Goal: Complete application form: Complete application form

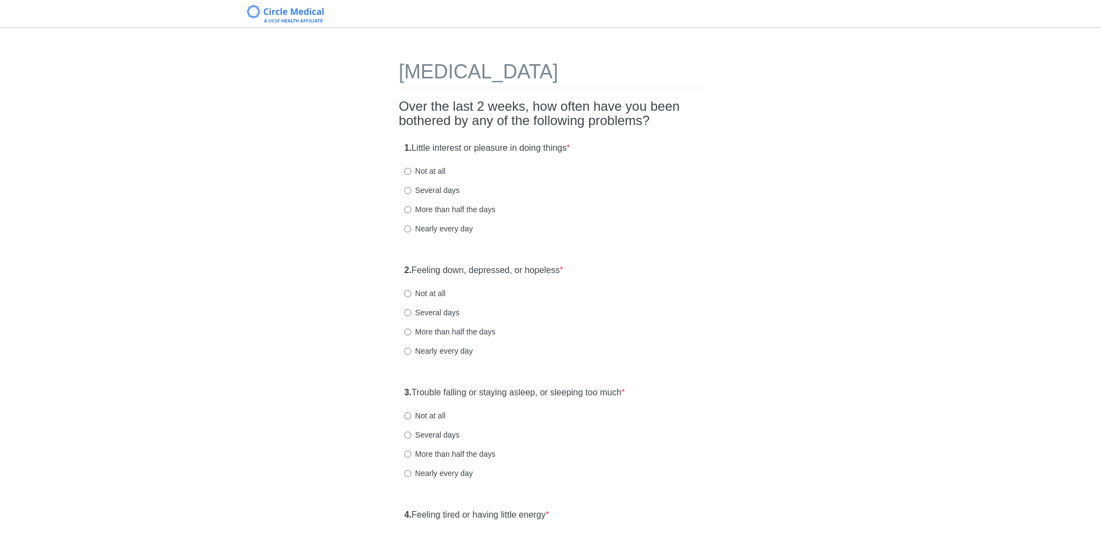
click at [412, 191] on label "Several days" at bounding box center [431, 190] width 55 height 11
click at [412, 191] on input "Several days" at bounding box center [407, 190] width 7 height 7
radio input "true"
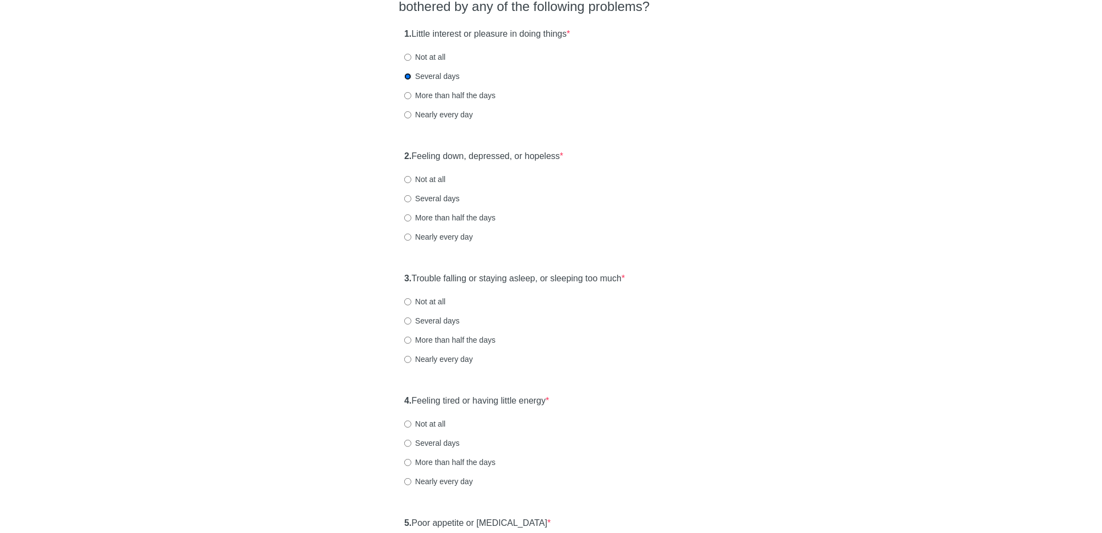
scroll to position [119, 0]
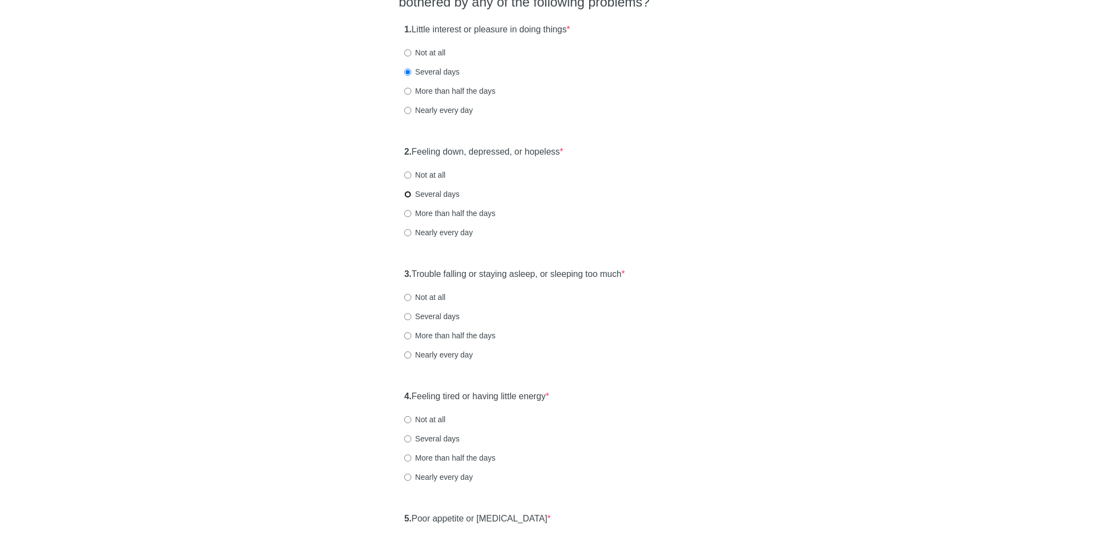
click at [408, 194] on input "Several days" at bounding box center [407, 194] width 7 height 7
radio input "true"
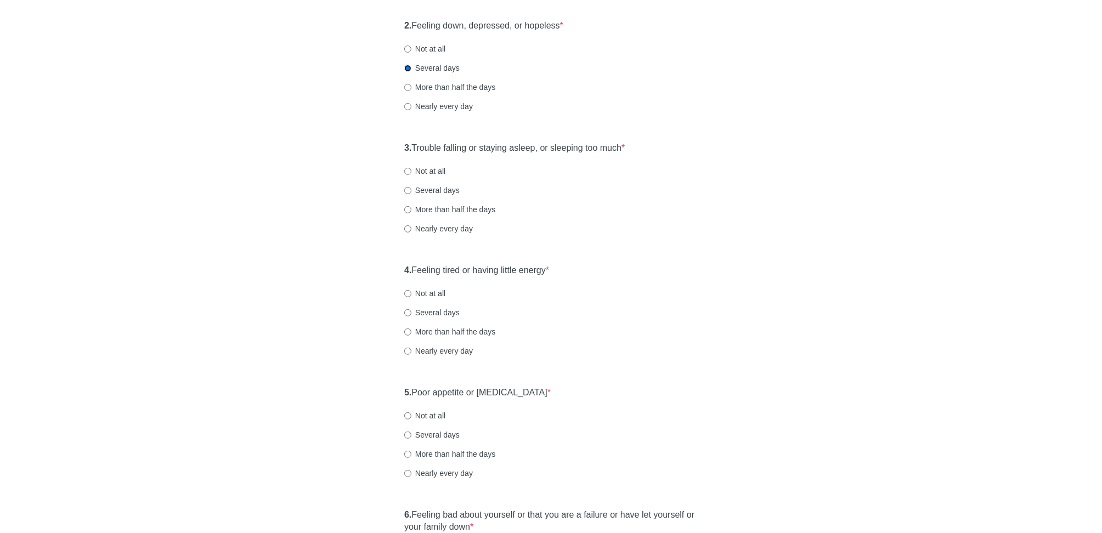
scroll to position [247, 0]
click at [409, 227] on input "Nearly every day" at bounding box center [407, 226] width 7 height 7
radio input "true"
click at [408, 349] on input "Nearly every day" at bounding box center [407, 349] width 7 height 7
radio input "true"
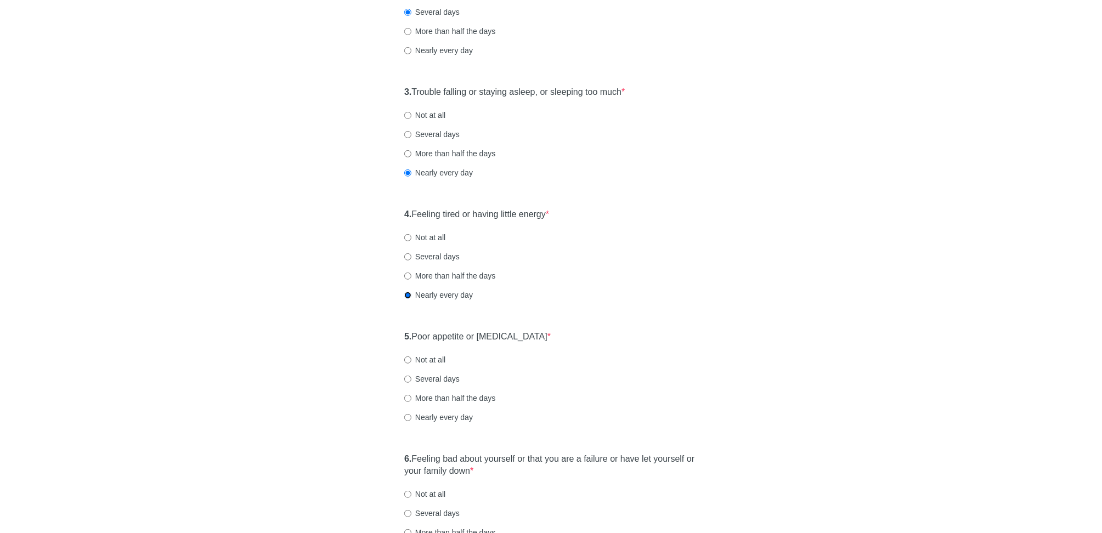
scroll to position [317, 0]
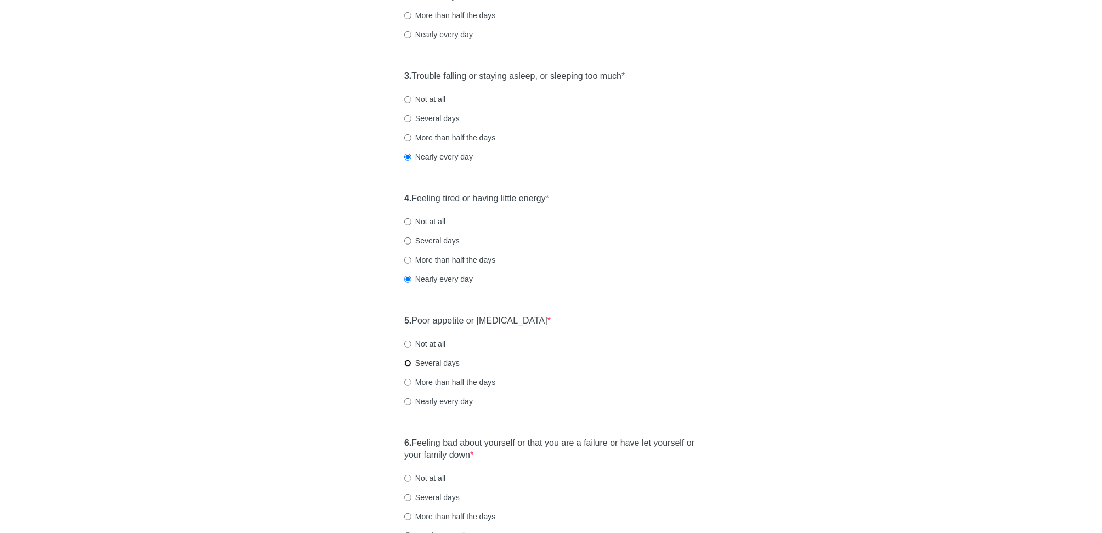
click at [407, 363] on input "Several days" at bounding box center [407, 363] width 7 height 7
radio input "true"
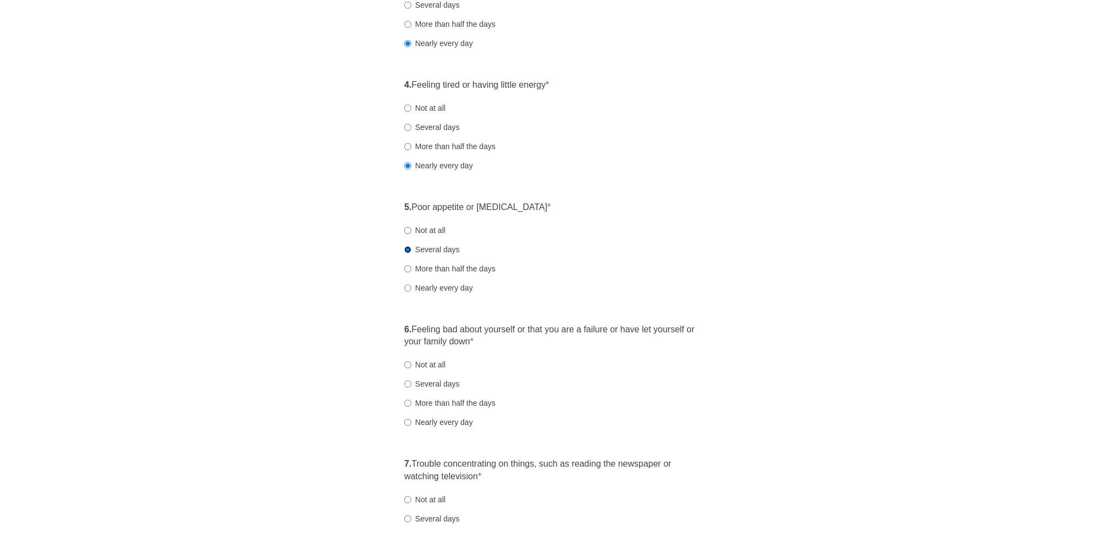
scroll to position [472, 0]
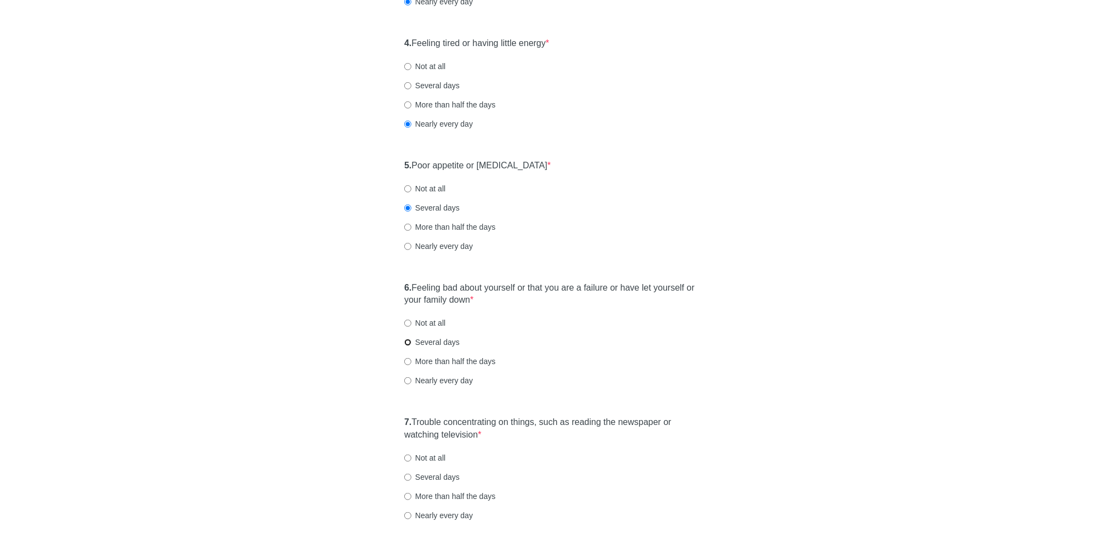
click at [407, 341] on input "Several days" at bounding box center [407, 342] width 7 height 7
radio input "true"
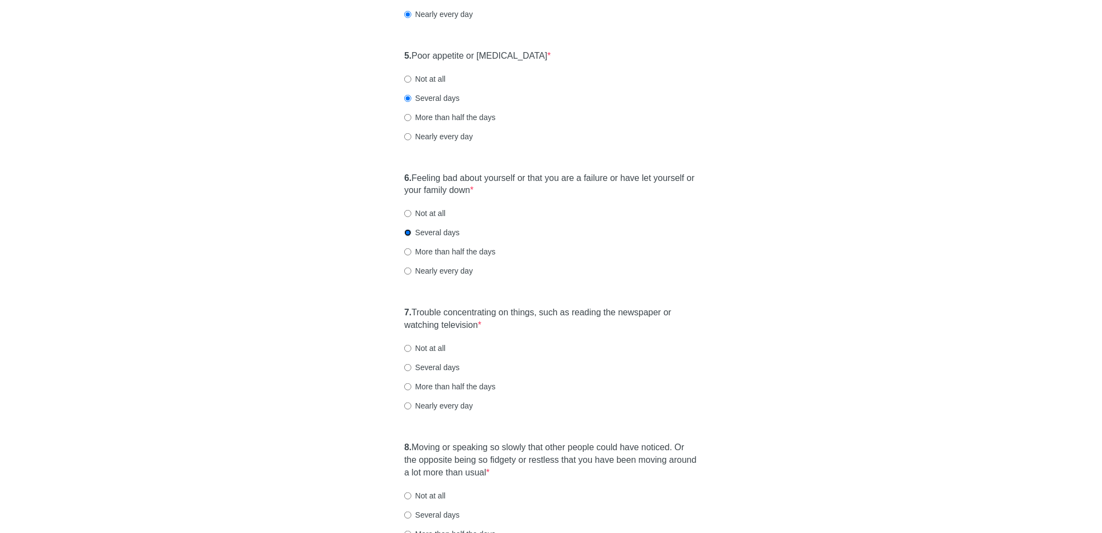
scroll to position [645, 0]
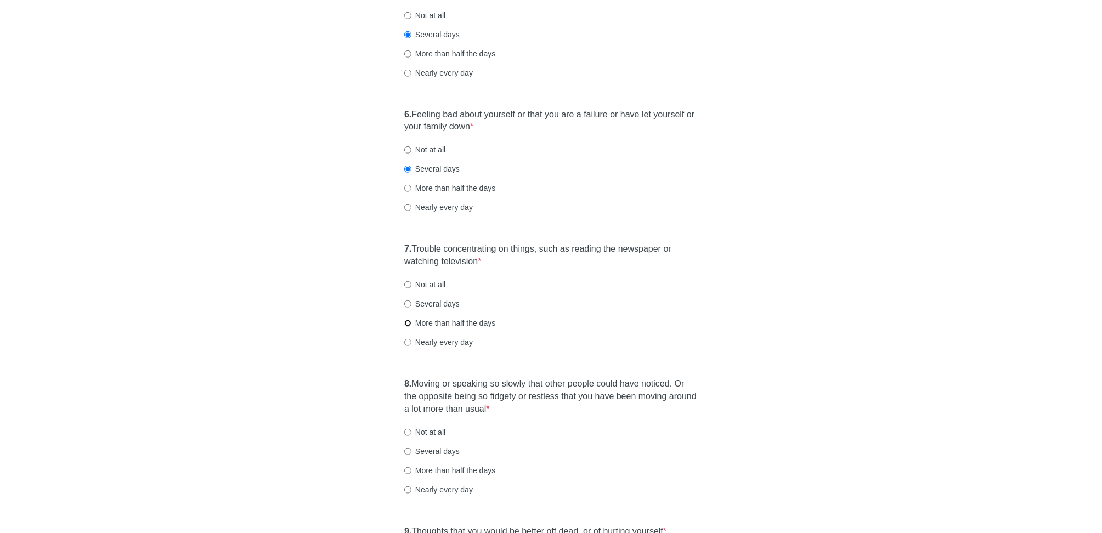
click at [408, 325] on input "More than half the days" at bounding box center [407, 323] width 7 height 7
radio input "true"
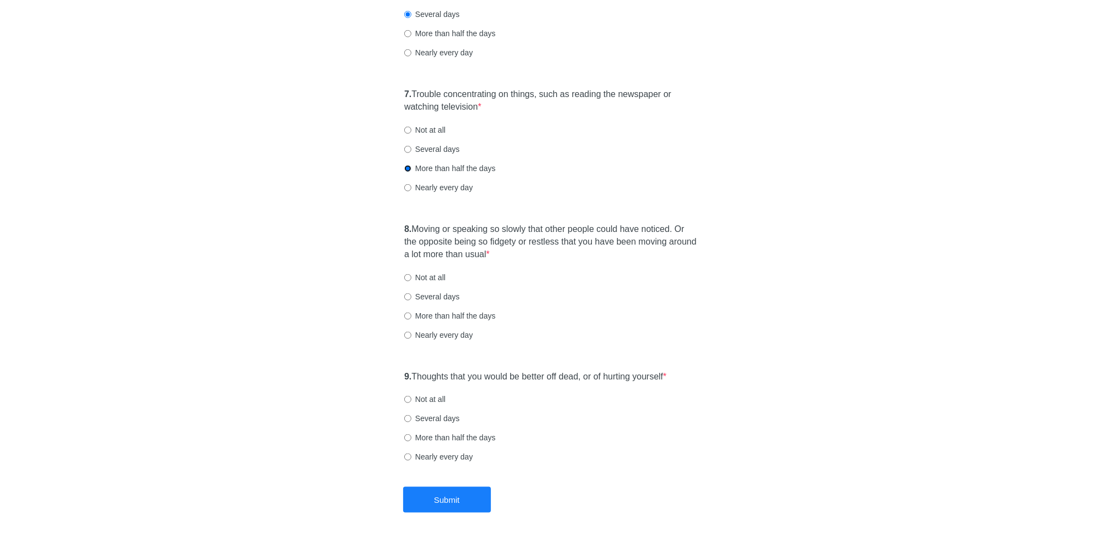
scroll to position [802, 0]
click at [411, 276] on input "Not at all" at bounding box center [407, 276] width 7 height 7
radio input "true"
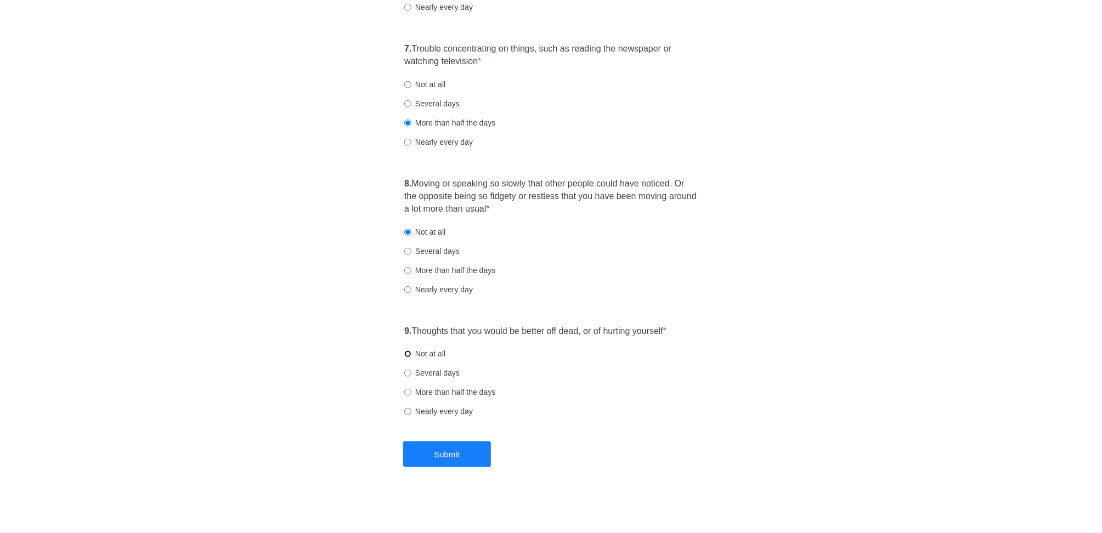
click at [407, 353] on input "Not at all" at bounding box center [407, 354] width 7 height 7
radio input "true"
click at [433, 447] on button "Submit" at bounding box center [447, 455] width 88 height 26
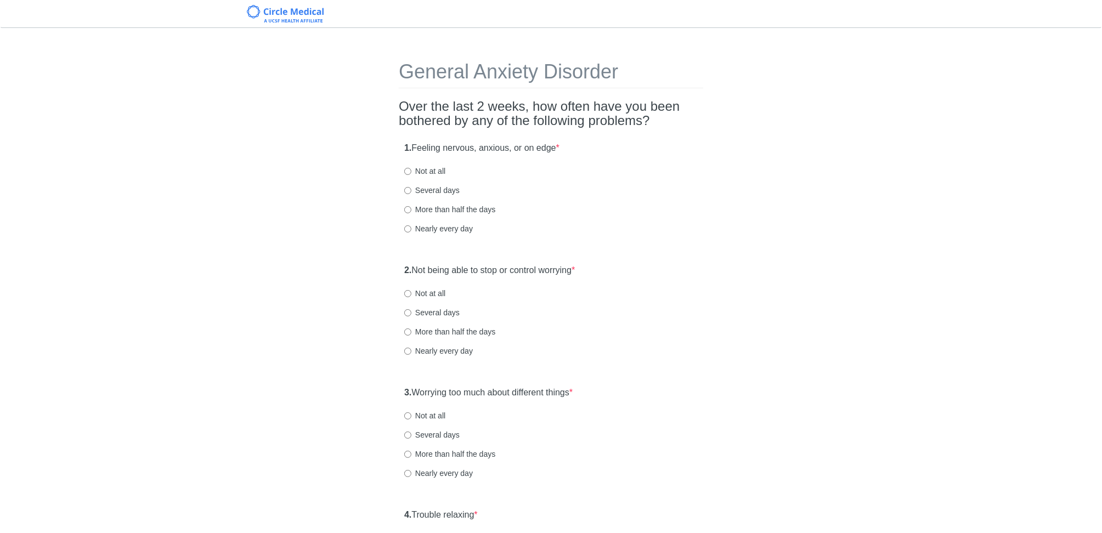
click at [447, 202] on div "1. Feeling nervous, anxious, or on edge * Not at all Several days More than hal…" at bounding box center [551, 194] width 305 height 114
click at [446, 204] on label "More than half the days" at bounding box center [449, 209] width 91 height 11
click at [412, 206] on input "More than half the days" at bounding box center [407, 209] width 7 height 7
radio input "true"
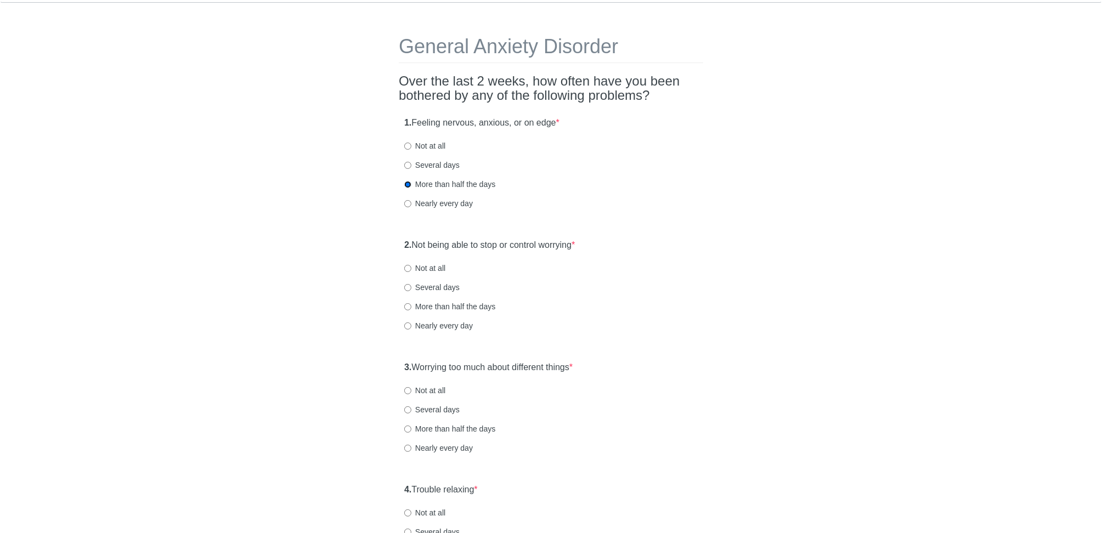
scroll to position [7, 0]
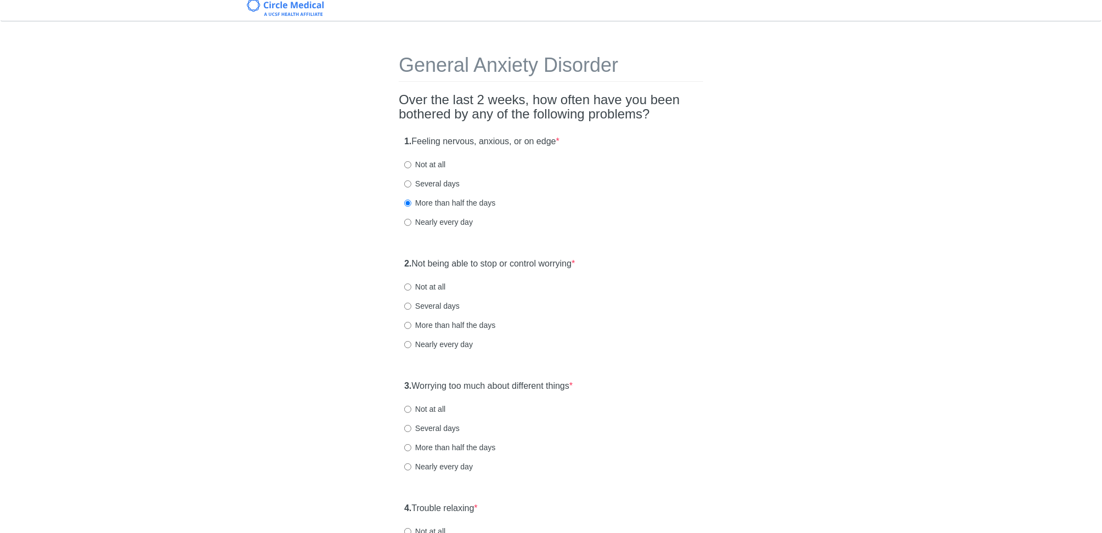
click at [427, 306] on label "Several days" at bounding box center [431, 306] width 55 height 11
click at [412, 306] on input "Several days" at bounding box center [407, 306] width 7 height 7
radio input "true"
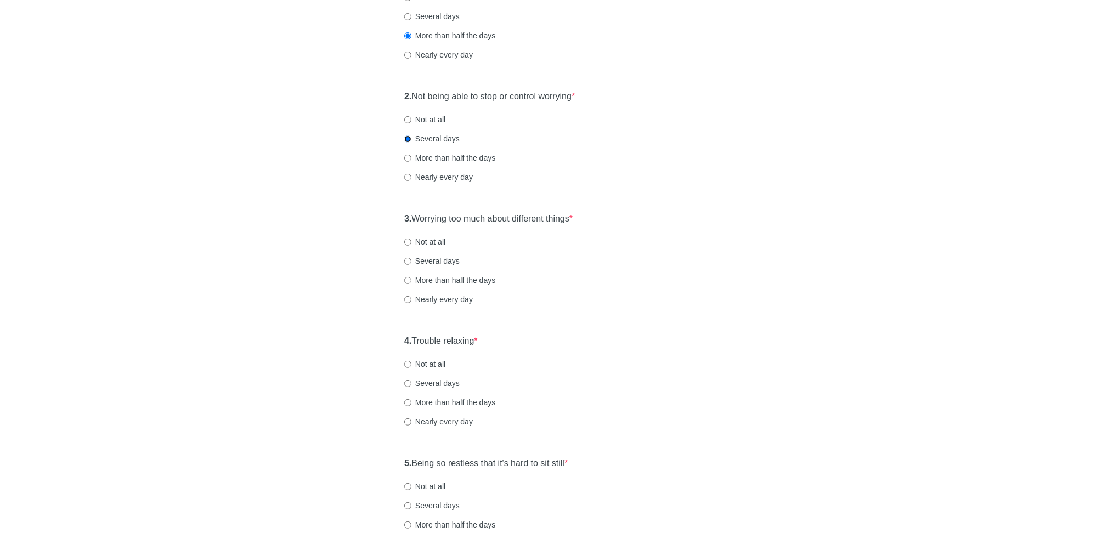
scroll to position [187, 0]
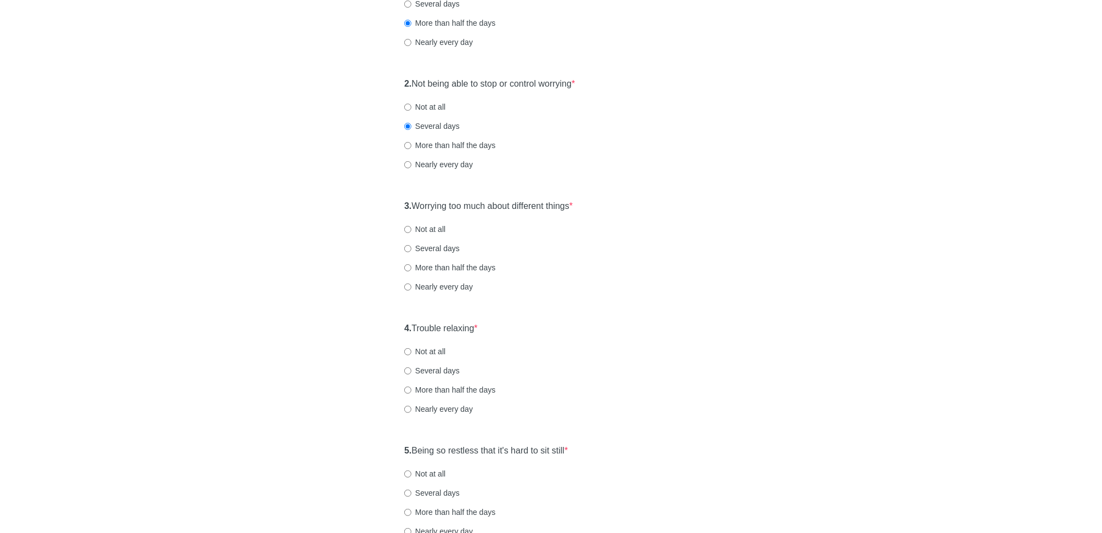
click at [454, 289] on label "Nearly every day" at bounding box center [438, 286] width 69 height 11
click at [412, 289] on input "Nearly every day" at bounding box center [407, 287] width 7 height 7
radio input "true"
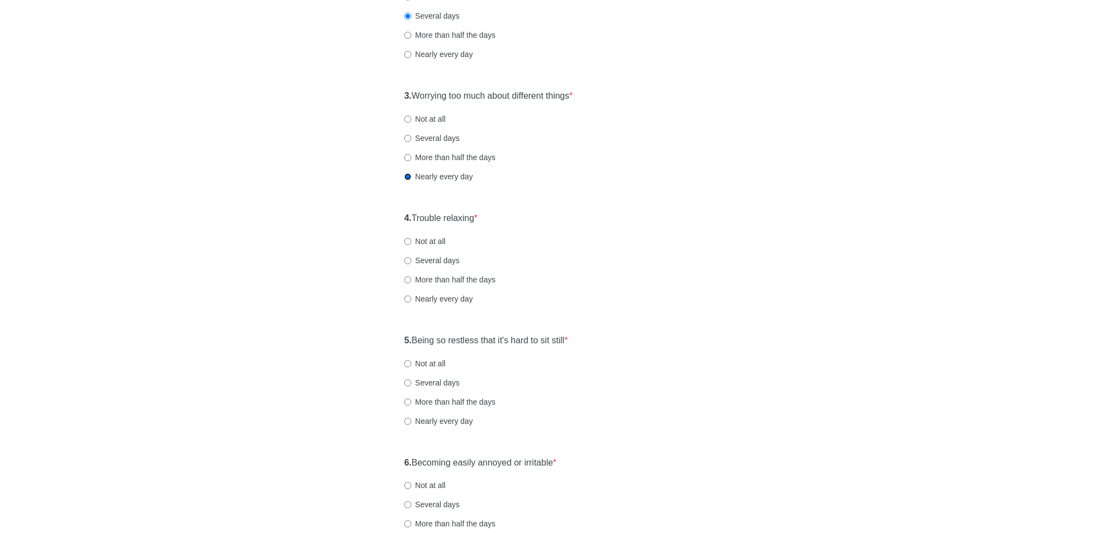
scroll to position [302, 0]
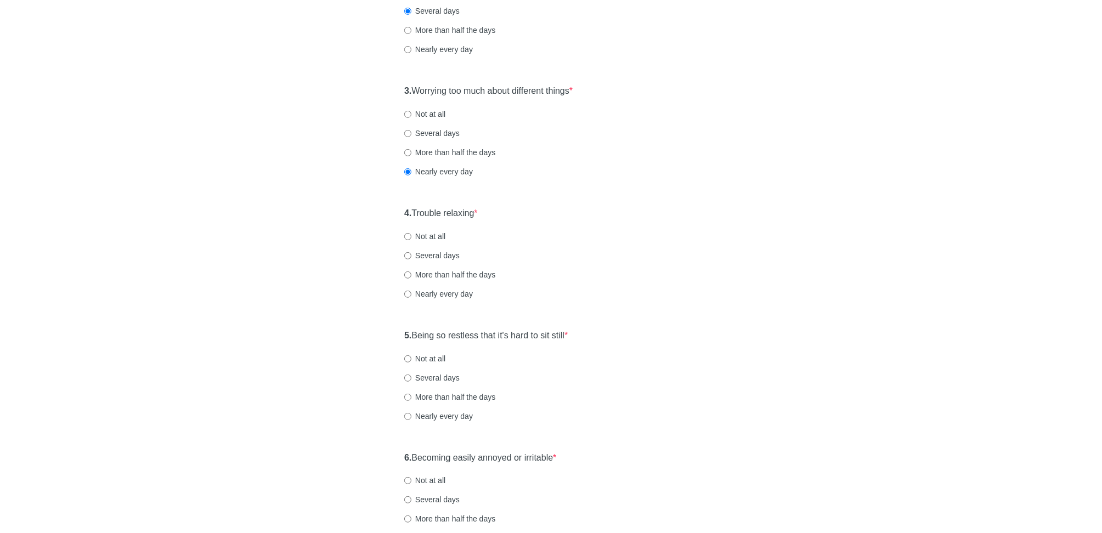
click at [433, 289] on label "Nearly every day" at bounding box center [438, 294] width 69 height 11
click at [412, 291] on input "Nearly every day" at bounding box center [407, 294] width 7 height 7
radio input "true"
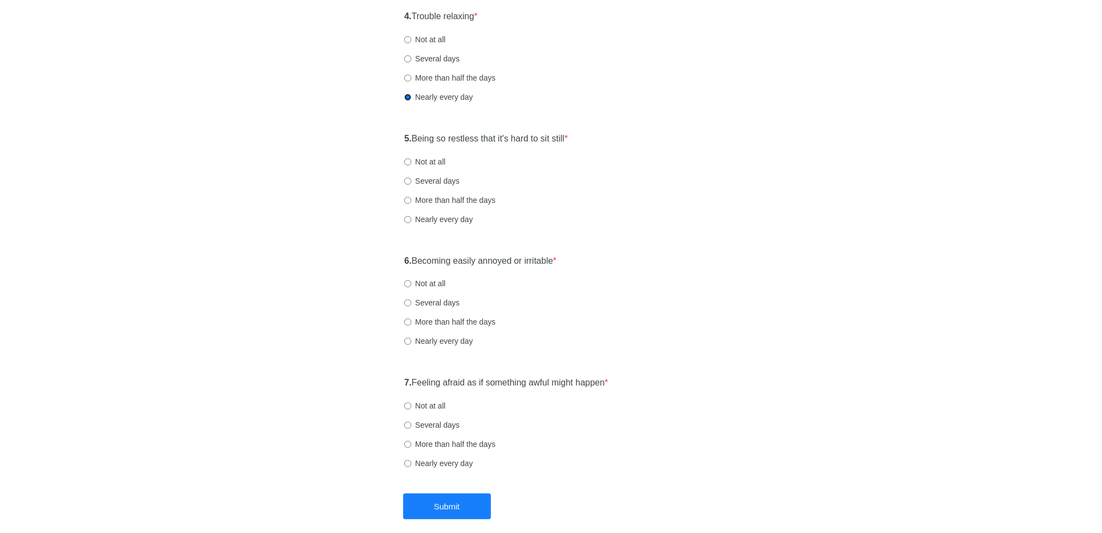
scroll to position [505, 0]
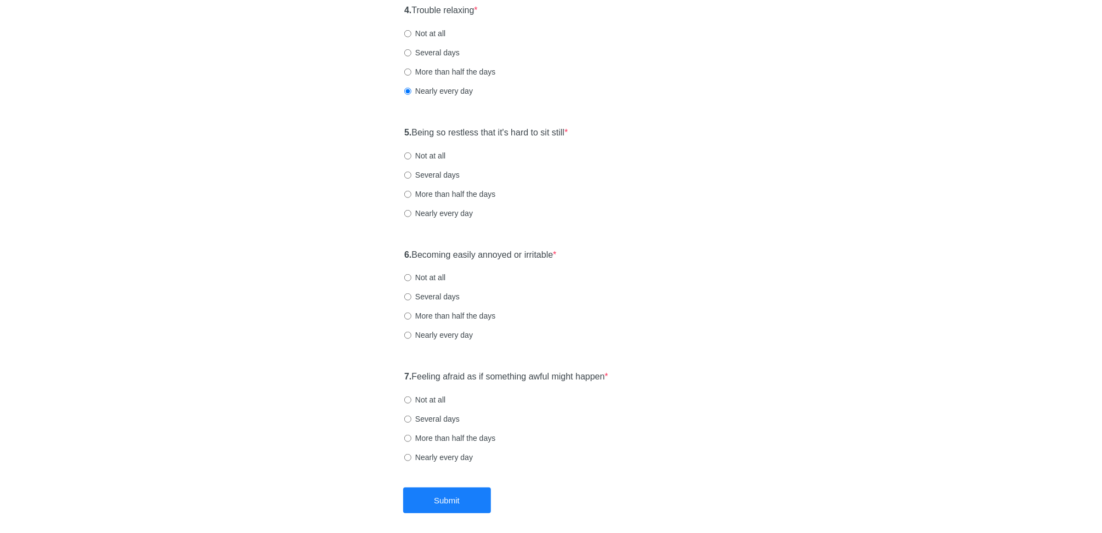
click at [431, 194] on label "More than half the days" at bounding box center [449, 194] width 91 height 11
click at [412, 194] on input "More than half the days" at bounding box center [407, 194] width 7 height 7
radio input "true"
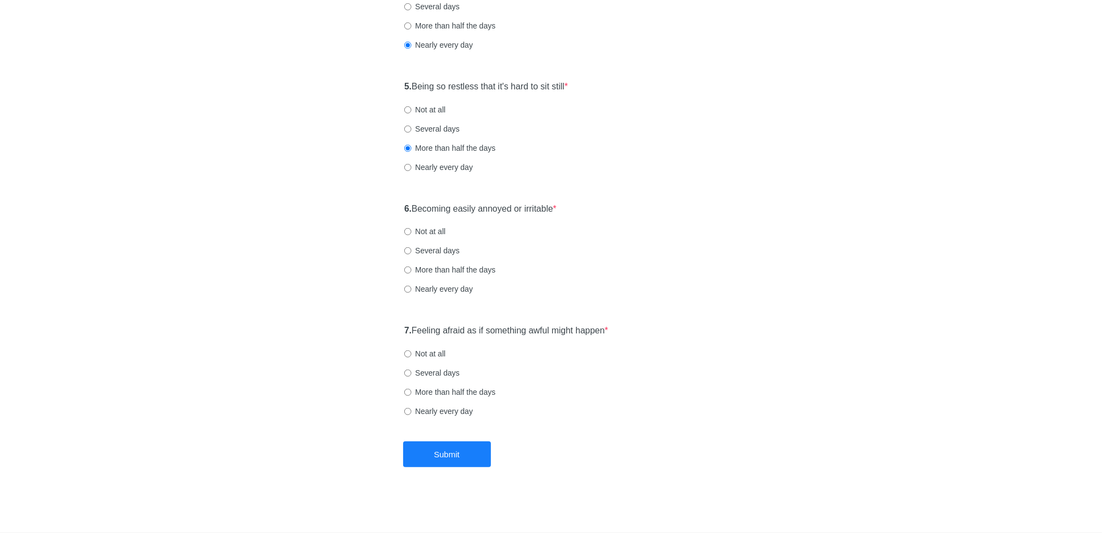
click at [430, 231] on label "Not at all" at bounding box center [424, 231] width 41 height 11
click at [412, 231] on input "Not at all" at bounding box center [407, 231] width 7 height 7
radio input "true"
click at [429, 353] on label "Not at all" at bounding box center [424, 353] width 41 height 11
click at [412, 353] on input "Not at all" at bounding box center [407, 354] width 7 height 7
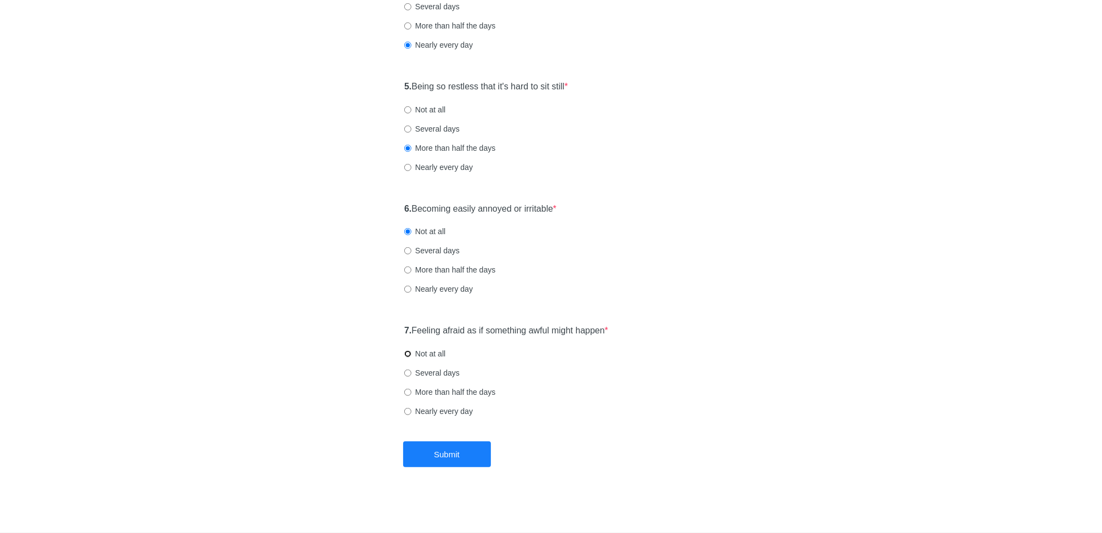
radio input "true"
click at [427, 447] on button "Submit" at bounding box center [447, 455] width 88 height 26
